Goal: Check status: Check status

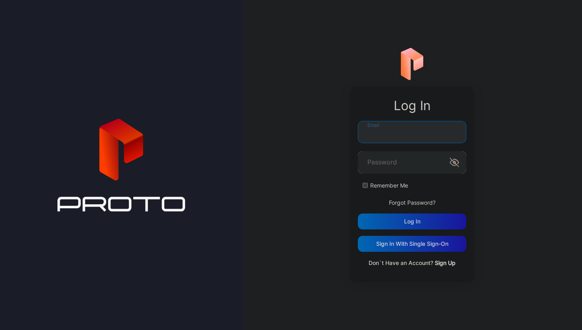
click at [400, 135] on input "Email" at bounding box center [412, 132] width 109 height 22
type input "**********"
click at [365, 188] on div "Remember Me" at bounding box center [412, 186] width 109 height 8
click at [410, 220] on div "Log in" at bounding box center [412, 221] width 16 height 6
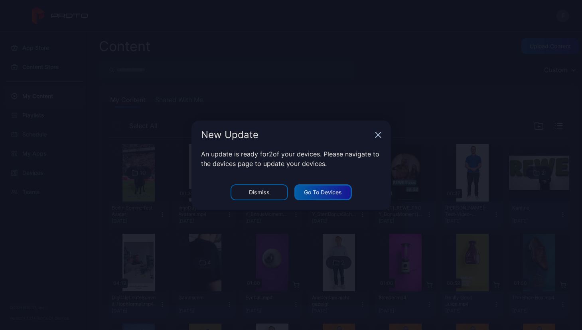
click at [320, 194] on div "Go to devices" at bounding box center [323, 192] width 38 height 6
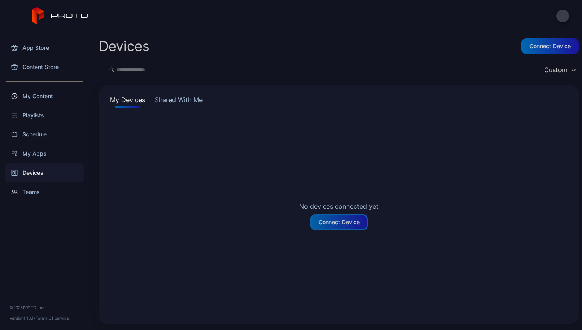
click at [336, 223] on div "Connect Device" at bounding box center [340, 222] width 42 height 6
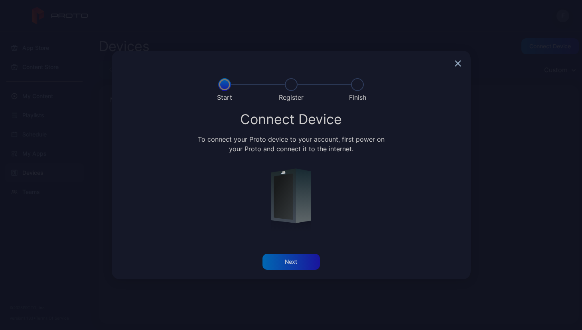
click at [460, 64] on icon "button" at bounding box center [458, 63] width 6 height 6
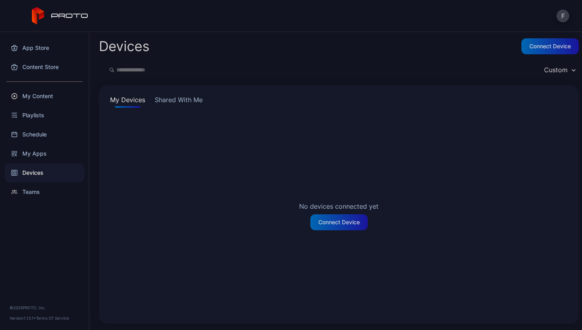
click at [39, 172] on div "Devices" at bounding box center [44, 172] width 79 height 19
click at [186, 97] on button "Shared With Me" at bounding box center [178, 101] width 51 height 13
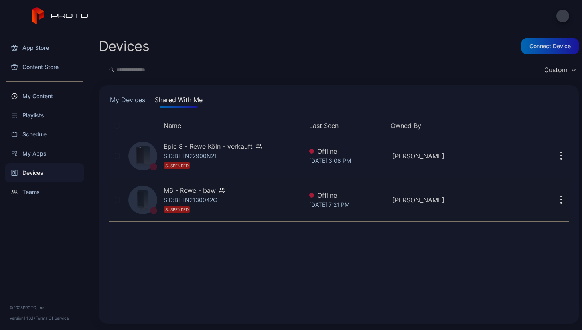
click at [235, 204] on div "M6 - Rewe - baw SID: BTTN2130042C SUSPENDED" at bounding box center [214, 200] width 178 height 40
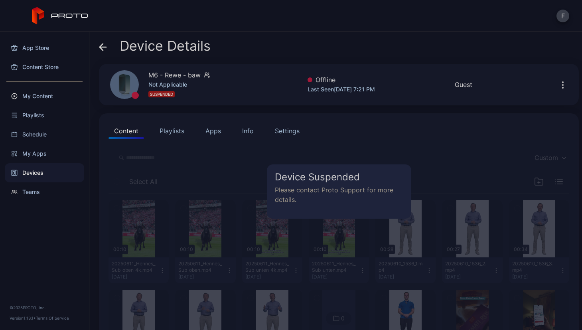
click at [103, 44] on icon at bounding box center [101, 47] width 3 height 7
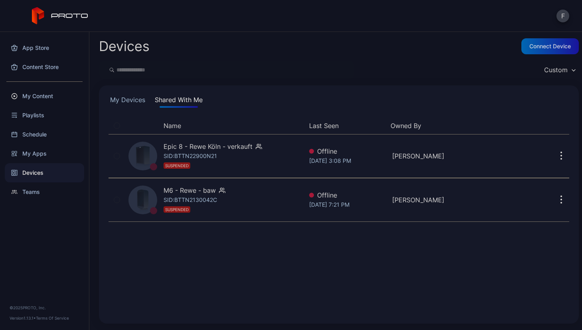
click at [194, 228] on div "Name Last Seen Owned By Epic 8 - Rewe Köln - verkauft SID: BTTN22900N21 SUSPEND…" at bounding box center [339, 215] width 461 height 197
click at [561, 155] on icon "button" at bounding box center [562, 156] width 2 height 9
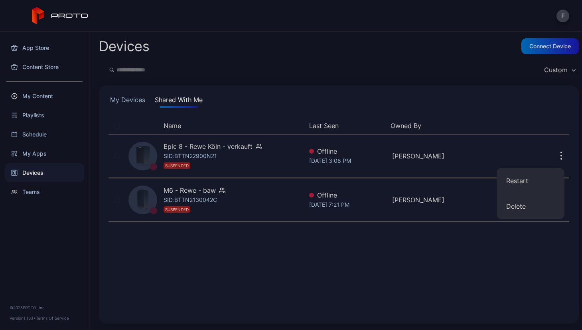
click at [257, 83] on div "Devices Connect device Custom My Devices Shared With Me Name Last Seen Owned By…" at bounding box center [335, 181] width 493 height 298
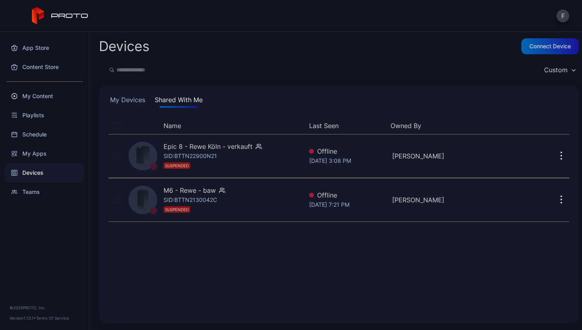
click at [259, 93] on div "My Devices Shared With Me Name Last Seen Owned By Epic 8 - Rewe Köln - verkauft…" at bounding box center [339, 204] width 480 height 238
click at [132, 101] on button "My Devices" at bounding box center [128, 101] width 38 height 13
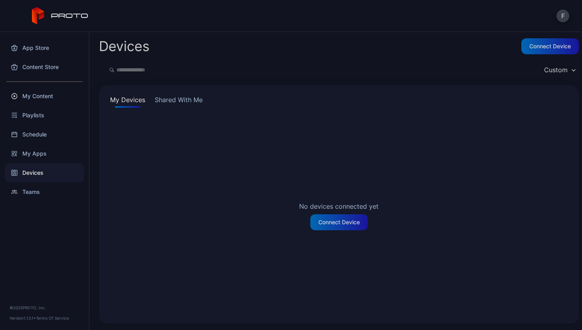
click at [170, 101] on button "Shared With Me" at bounding box center [178, 101] width 51 height 13
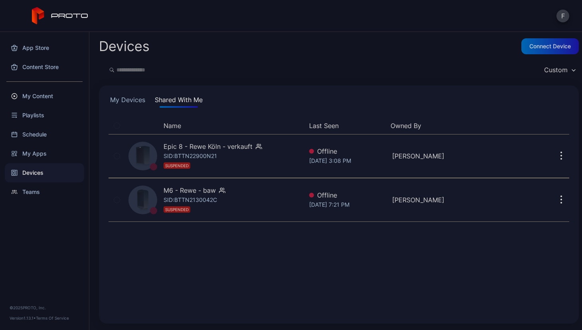
click at [565, 17] on button "F" at bounding box center [563, 16] width 13 height 13
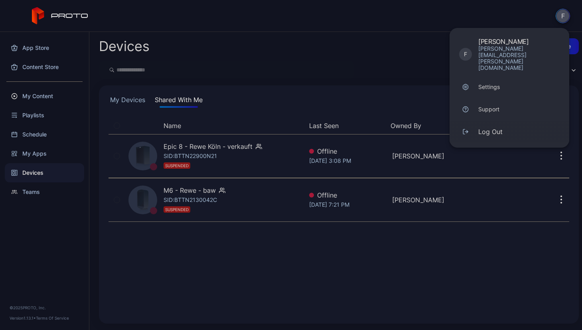
click at [492, 127] on div "Log Out" at bounding box center [491, 132] width 24 height 10
